Goal: Navigation & Orientation: Find specific page/section

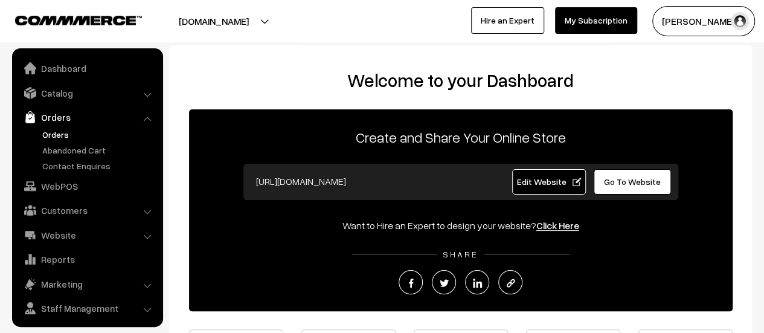
click at [49, 132] on link "Orders" at bounding box center [99, 134] width 120 height 13
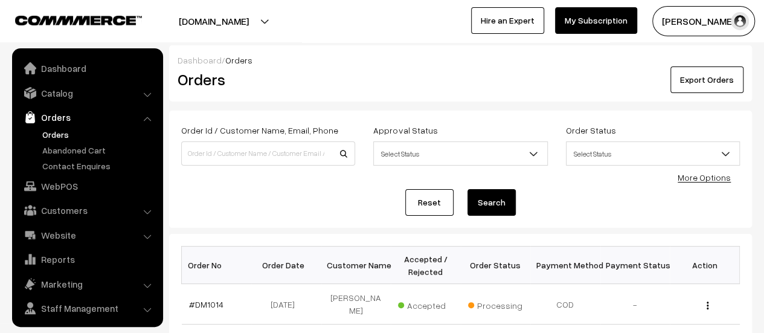
scroll to position [28, 0]
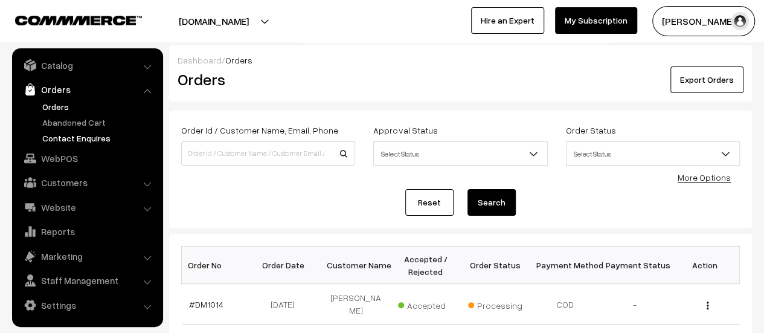
click at [85, 137] on link "Contact Enquires" at bounding box center [99, 138] width 120 height 13
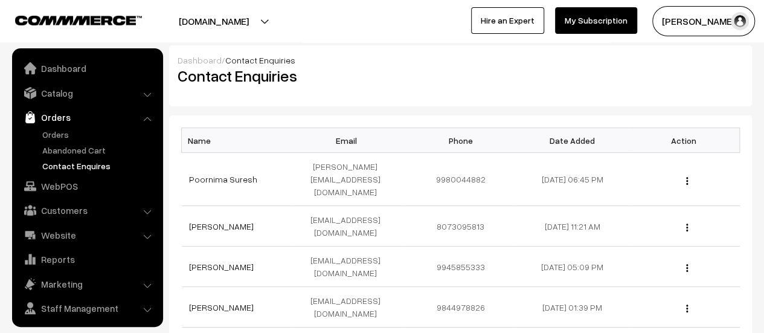
scroll to position [28, 0]
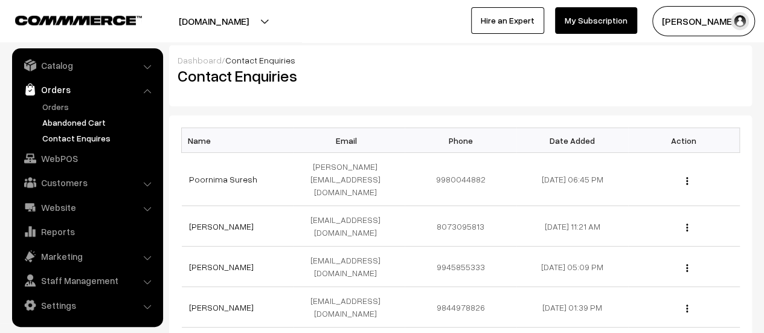
click at [81, 118] on link "Abandoned Cart" at bounding box center [99, 122] width 120 height 13
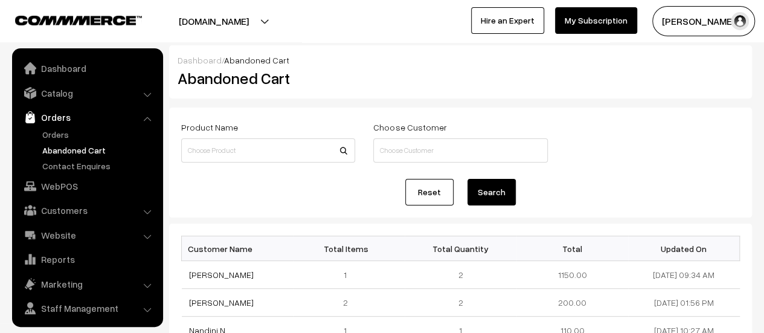
scroll to position [28, 0]
